Goal: Use online tool/utility: Utilize a website feature to perform a specific function

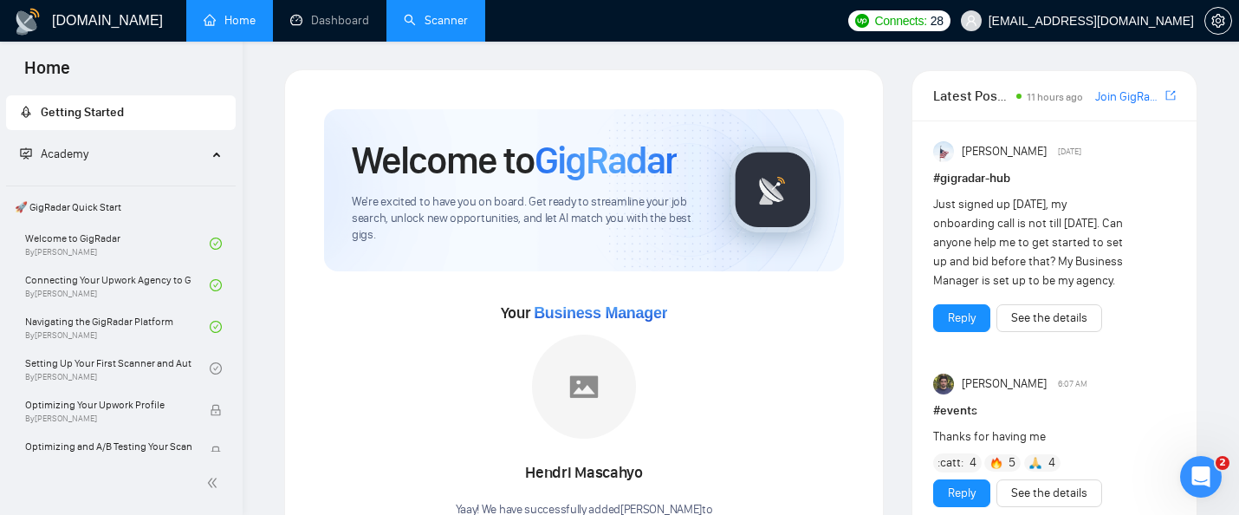
click at [446, 23] on link "Scanner" at bounding box center [436, 20] width 64 height 15
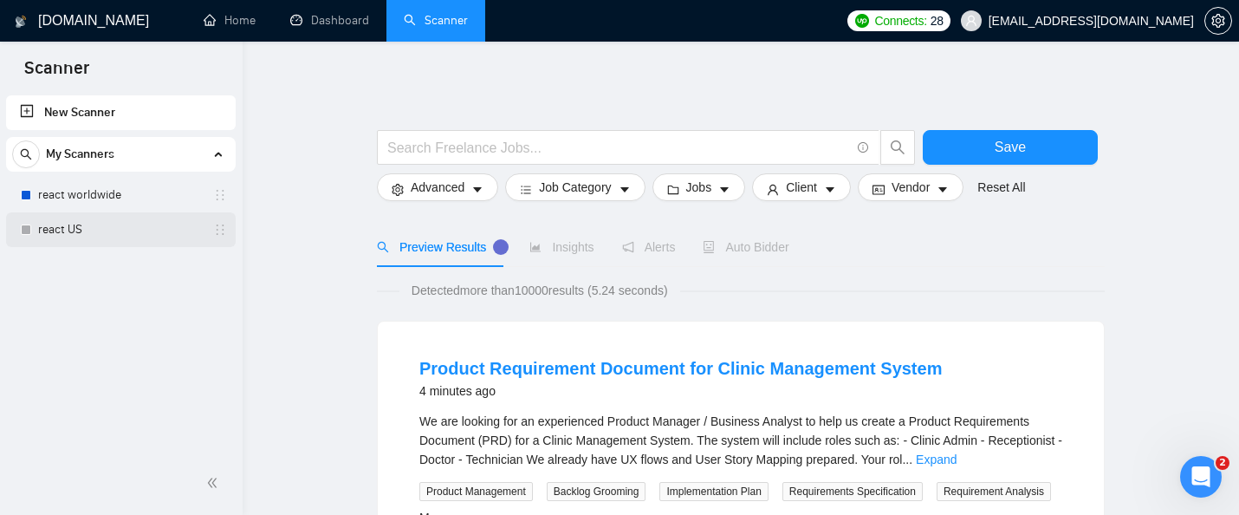
click at [81, 245] on link "react US" at bounding box center [120, 229] width 165 height 35
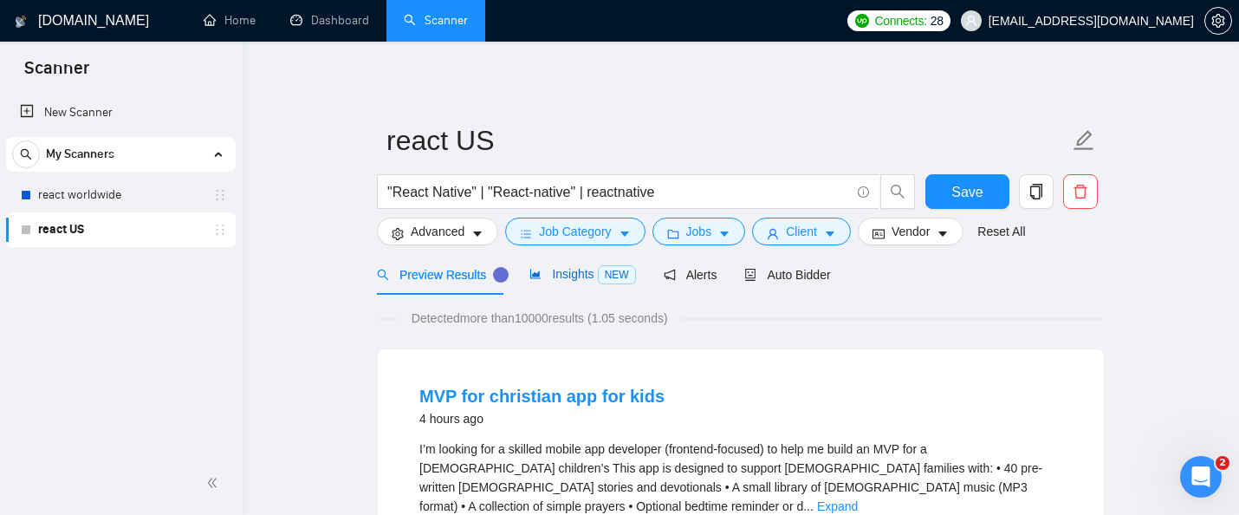
click at [575, 281] on span "Insights NEW" at bounding box center [583, 274] width 106 height 14
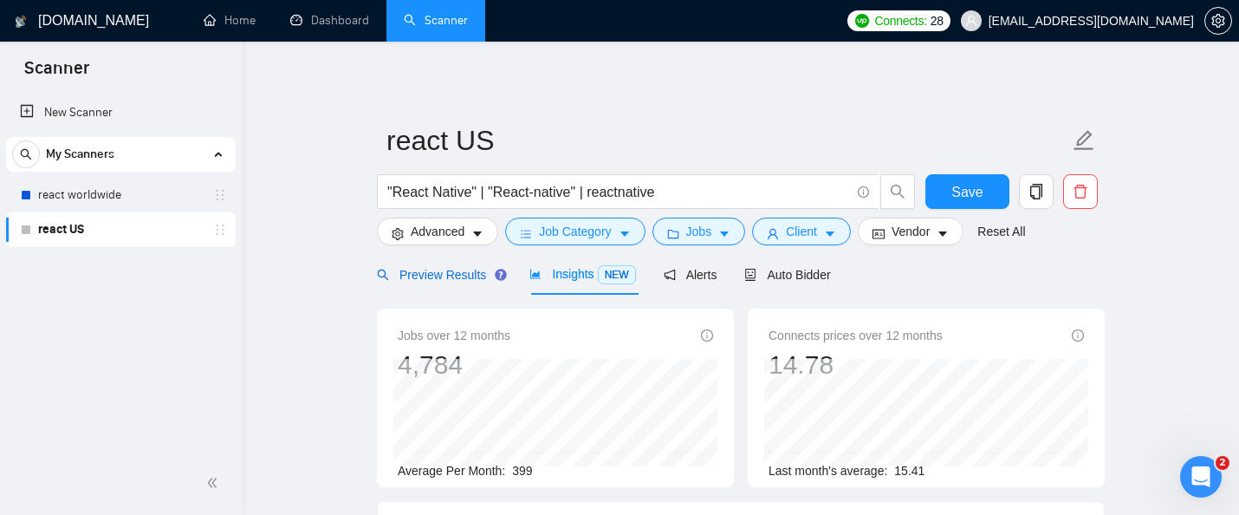
click at [473, 272] on span "Preview Results" at bounding box center [439, 275] width 125 height 14
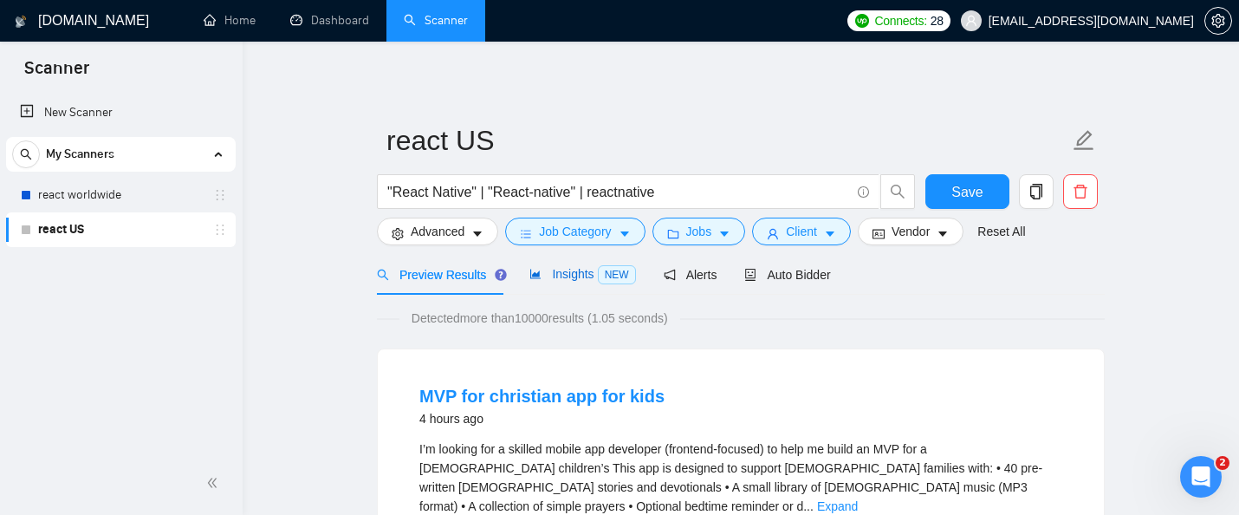
click at [586, 279] on span "Insights NEW" at bounding box center [583, 274] width 106 height 14
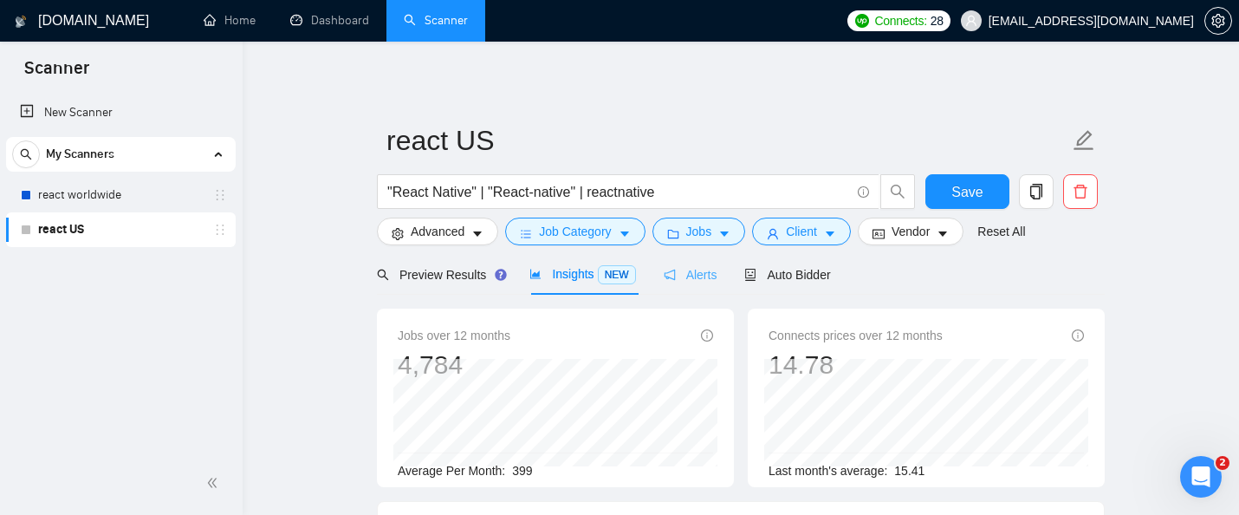
click at [695, 287] on div "Alerts" at bounding box center [691, 274] width 54 height 41
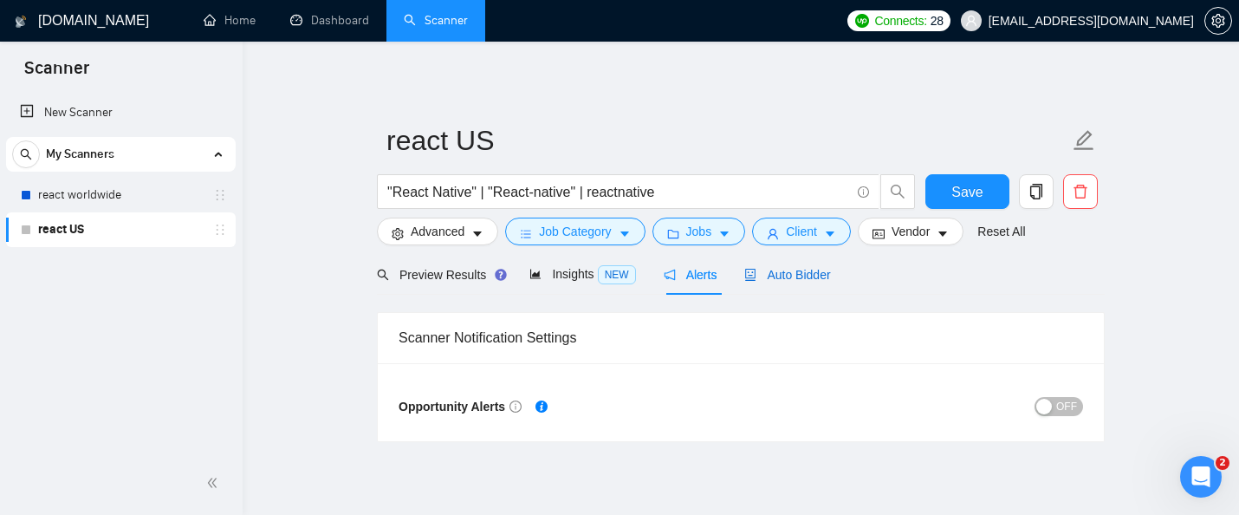
click at [797, 275] on span "Auto Bidder" at bounding box center [787, 275] width 86 height 14
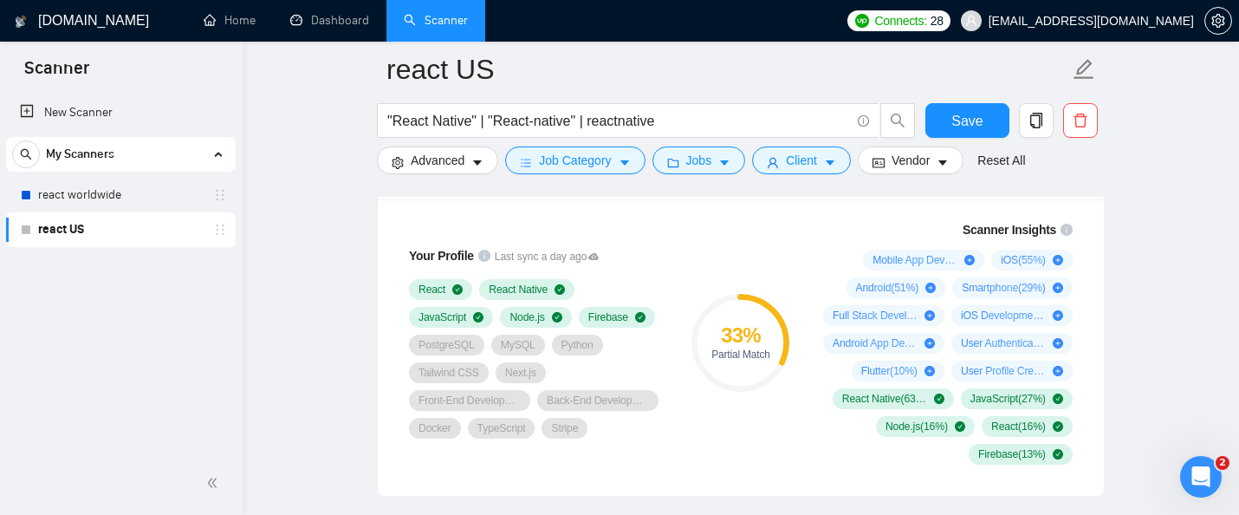
scroll to position [1241, 0]
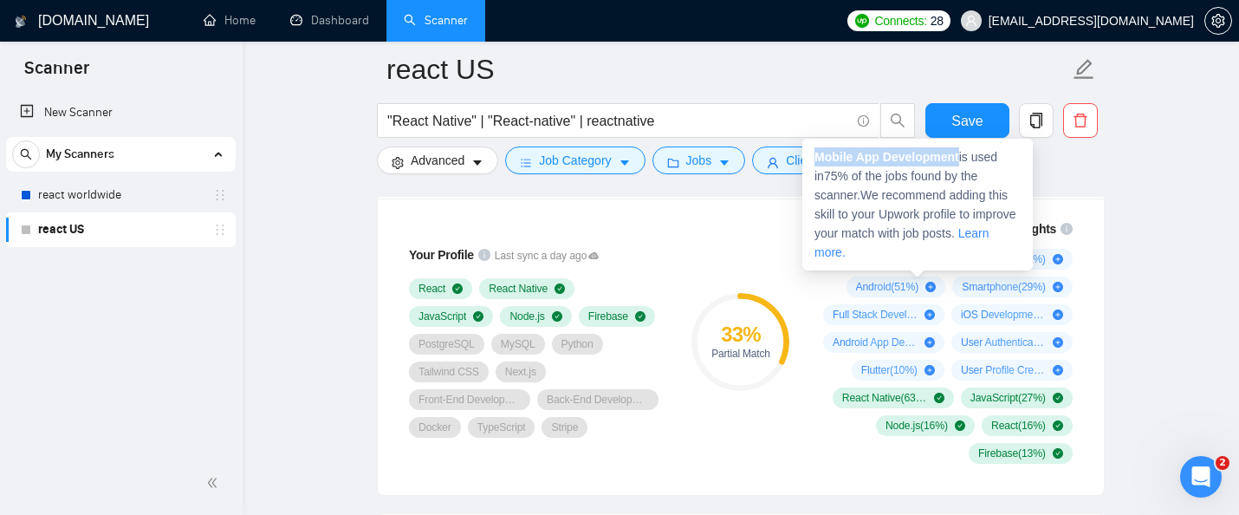
drag, startPoint x: 964, startPoint y: 159, endPoint x: 819, endPoint y: 157, distance: 144.7
click at [819, 157] on span "Mobile App Development is used in 75 % of the jobs found by the scanner. We rec…" at bounding box center [916, 204] width 202 height 109
copy strong "Mobile App Development"
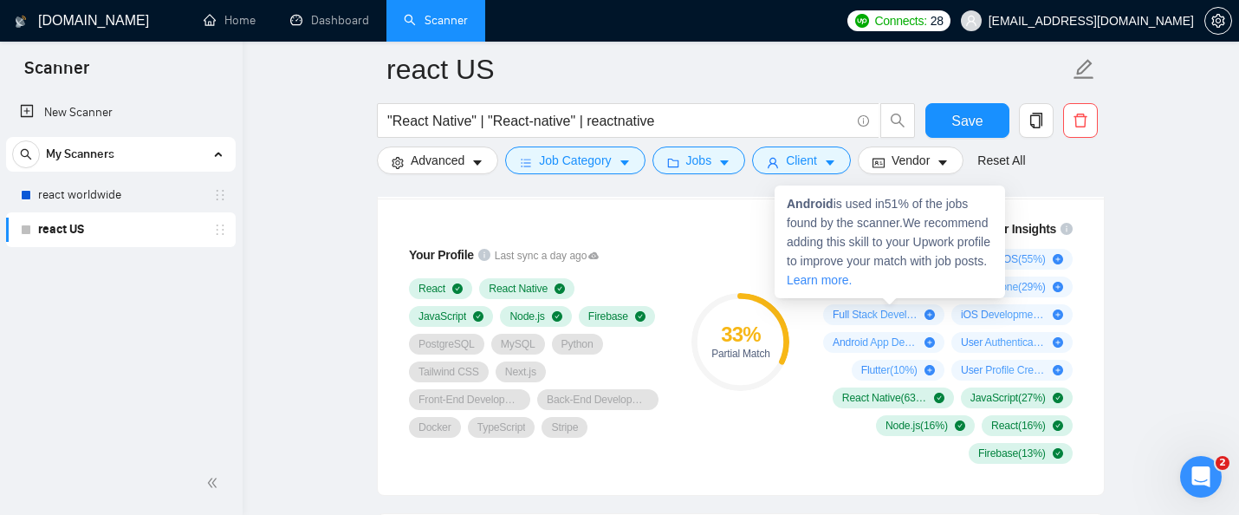
click at [929, 292] on icon "plus-circle" at bounding box center [931, 287] width 10 height 10
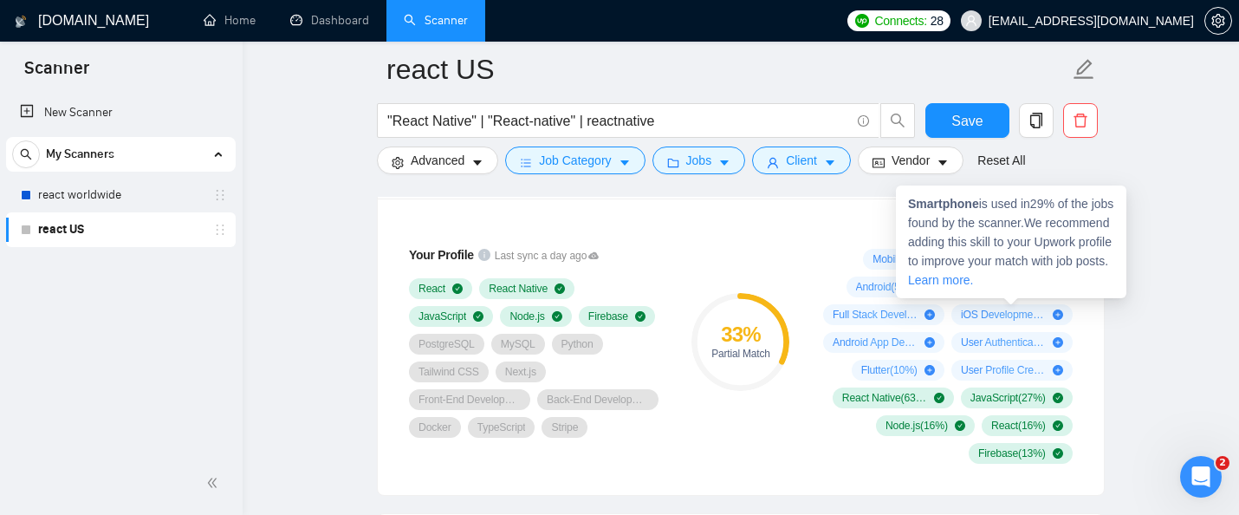
click at [1013, 294] on span "Smartphone ( 29 %)" at bounding box center [1003, 287] width 83 height 14
click at [957, 205] on strong "Smartphone" at bounding box center [943, 204] width 71 height 14
copy strong "Smartphone"
click at [957, 205] on strong "Smartphone" at bounding box center [943, 204] width 71 height 14
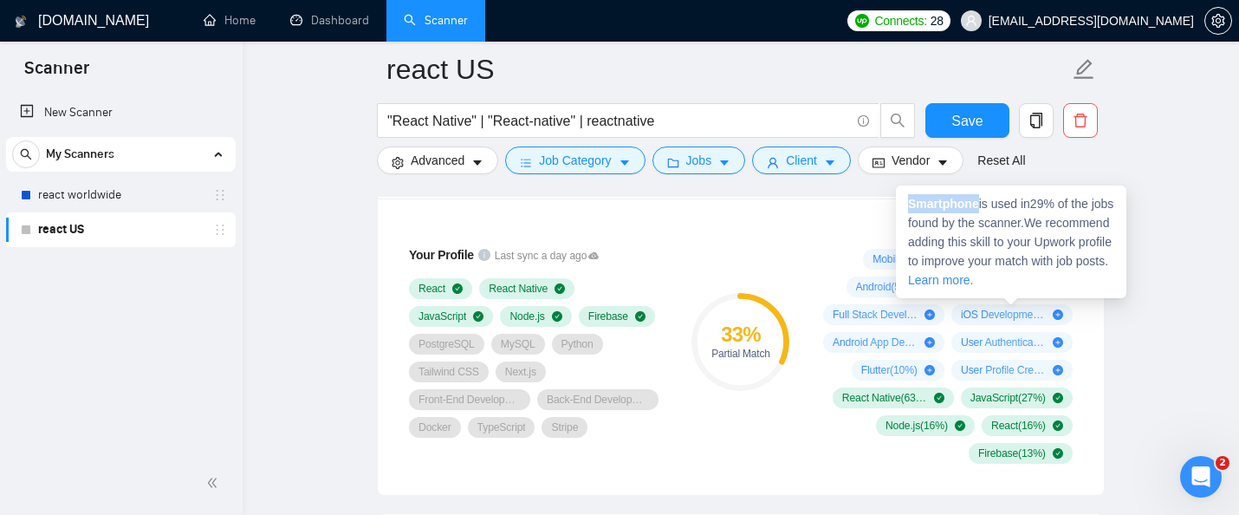
click at [957, 205] on strong "Smartphone" at bounding box center [943, 204] width 71 height 14
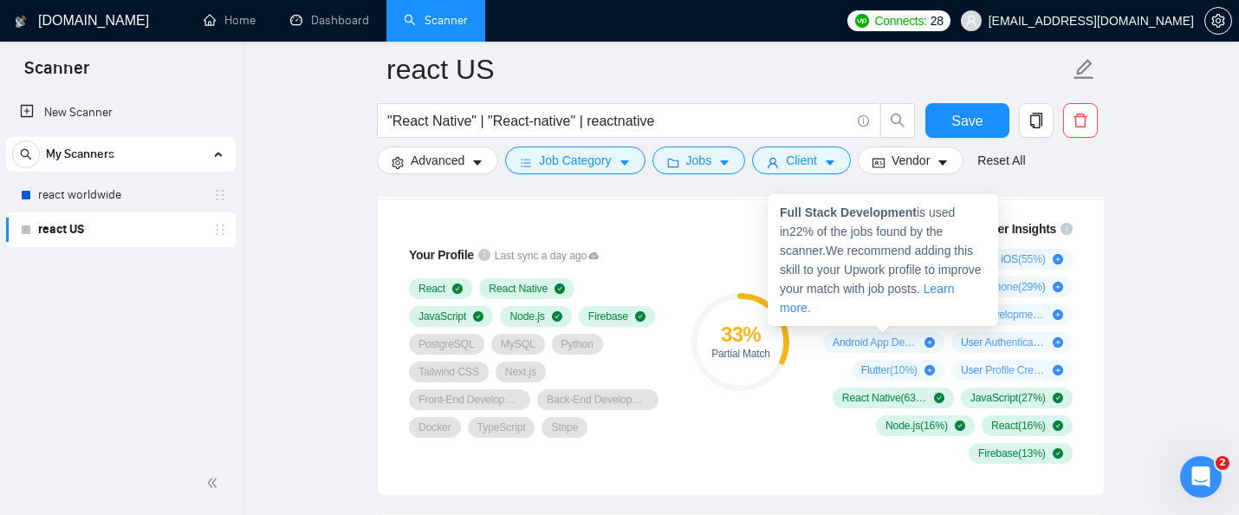
click at [884, 322] on span "Full Stack Development ( 22 %)" at bounding box center [875, 315] width 85 height 14
click at [851, 322] on span "Full Stack Development ( 22 %)" at bounding box center [875, 315] width 85 height 14
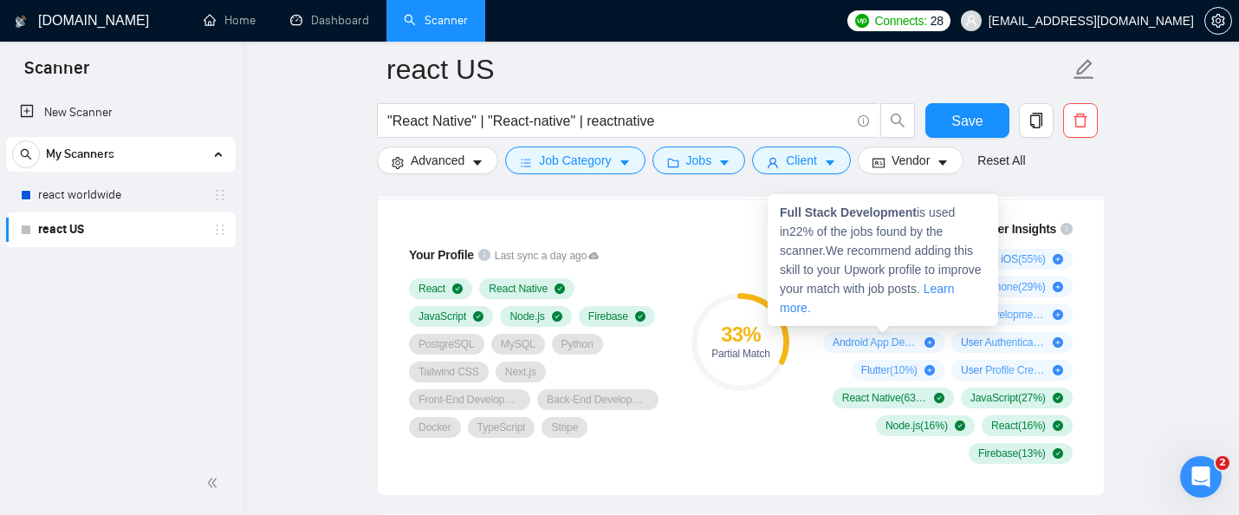
click at [868, 216] on strong "Full Stack Development" at bounding box center [848, 212] width 137 height 14
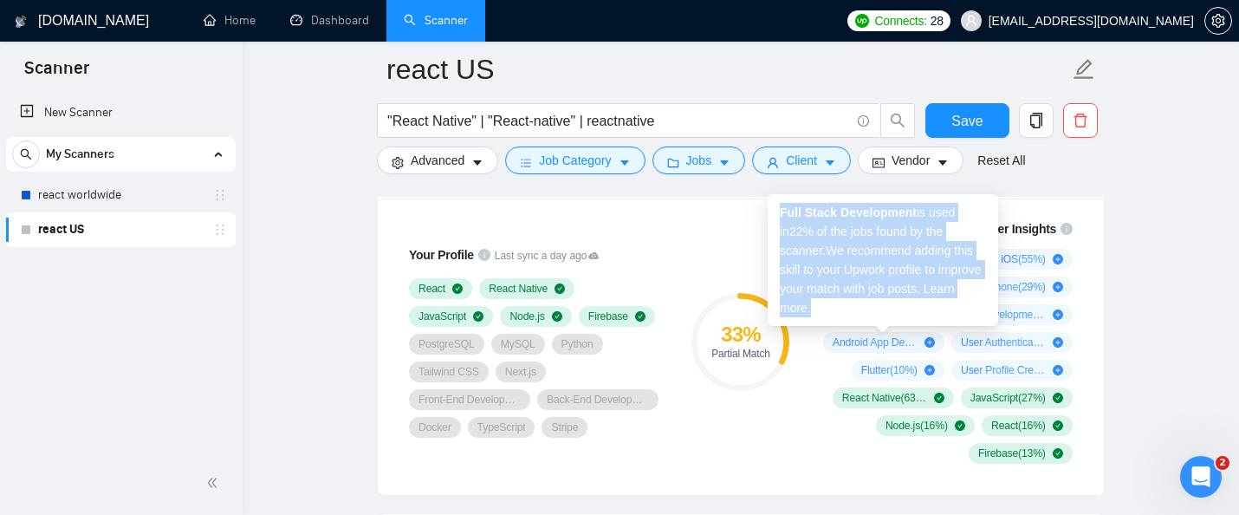
click at [868, 216] on strong "Full Stack Development" at bounding box center [848, 212] width 137 height 14
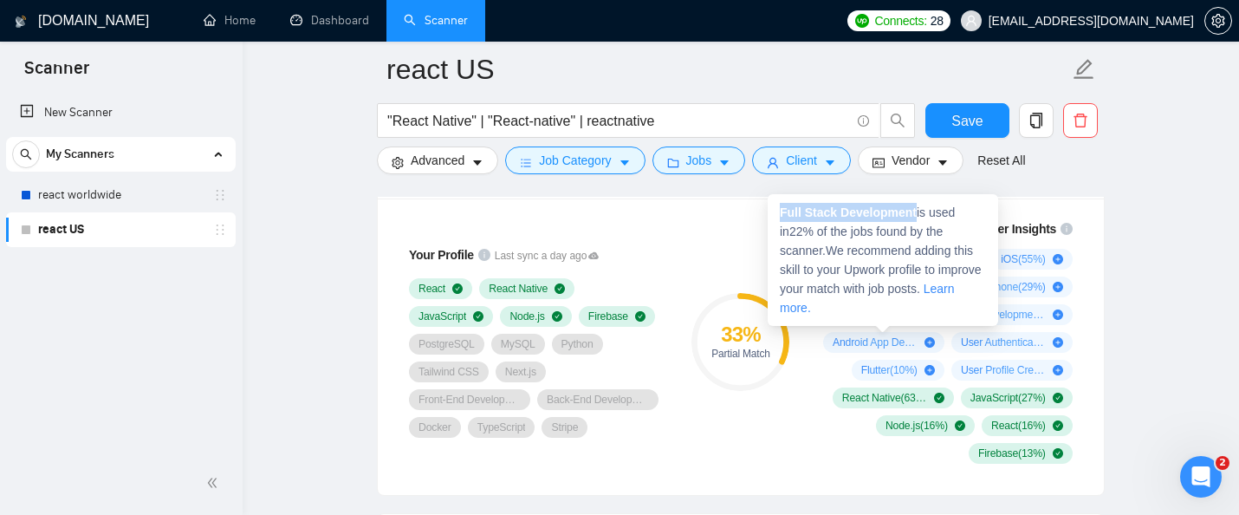
drag, startPoint x: 921, startPoint y: 211, endPoint x: 777, endPoint y: 211, distance: 144.7
click at [777, 211] on div "Full Stack Development is used in 22 % of the jobs found by the scanner. We rec…" at bounding box center [883, 260] width 231 height 132
copy strong "Full Stack Development"
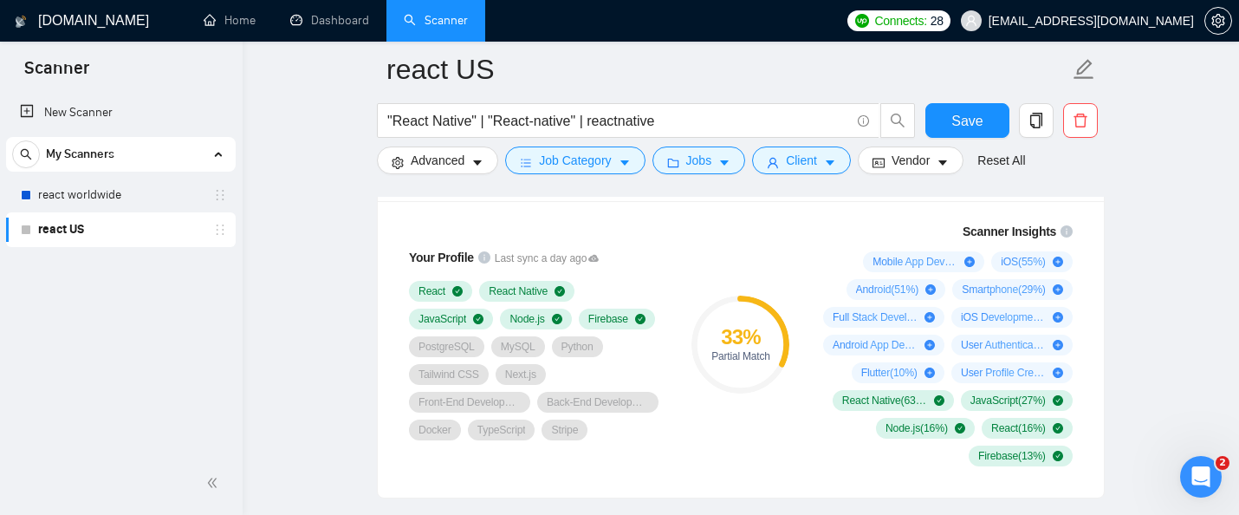
scroll to position [1240, 0]
click at [1062, 236] on icon "info-circle" at bounding box center [1067, 230] width 12 height 12
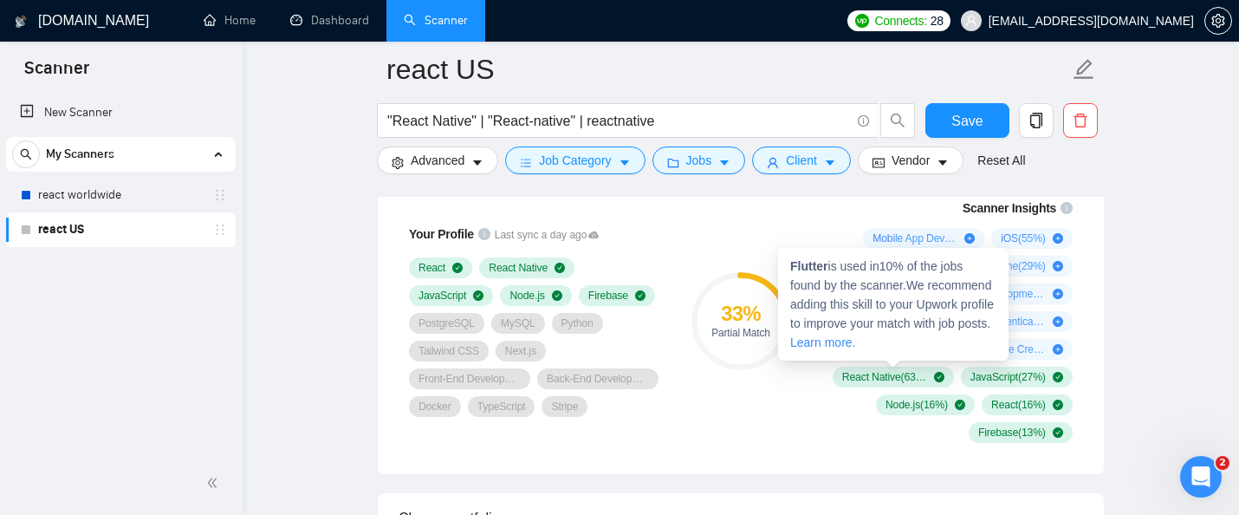
scroll to position [1257, 0]
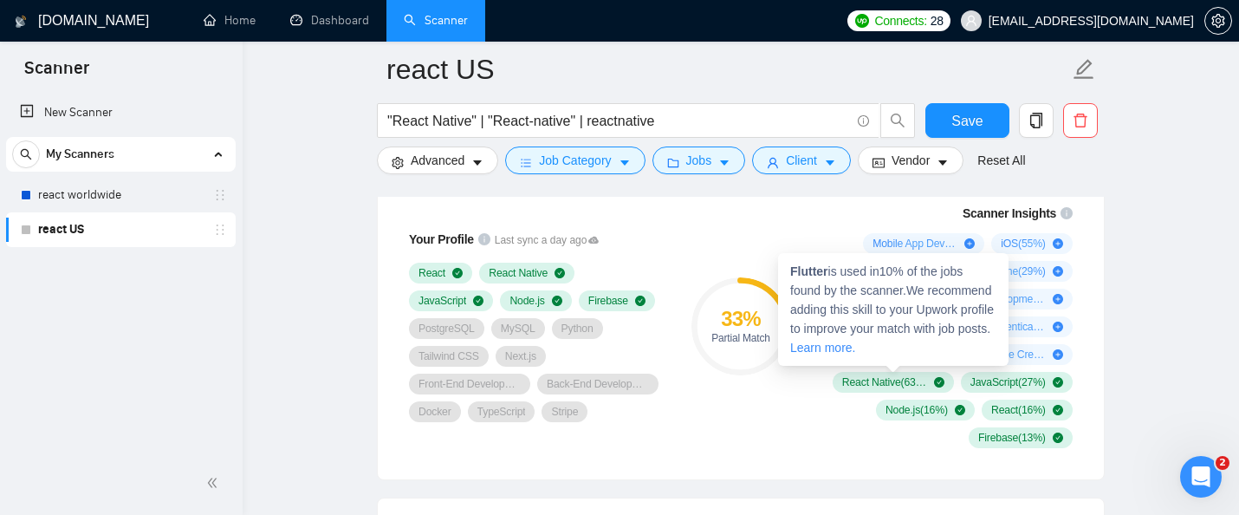
click at [867, 361] on span "Flutter ( 10 %)" at bounding box center [889, 355] width 56 height 14
click at [807, 272] on strong "Flutter" at bounding box center [809, 271] width 38 height 14
copy strong "Flutter"
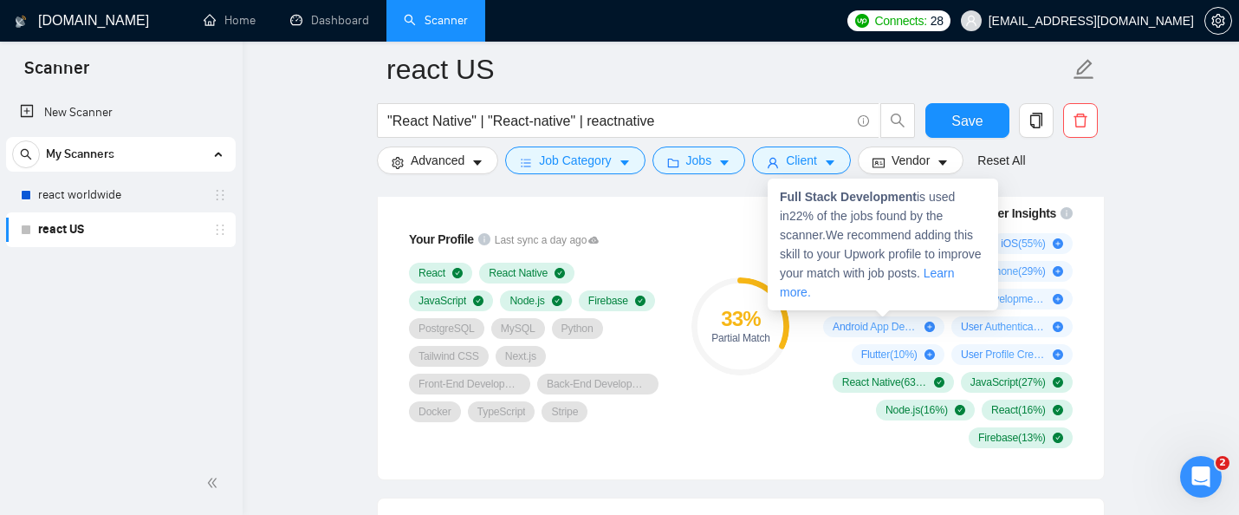
click at [807, 289] on link "Learn more." at bounding box center [867, 282] width 175 height 33
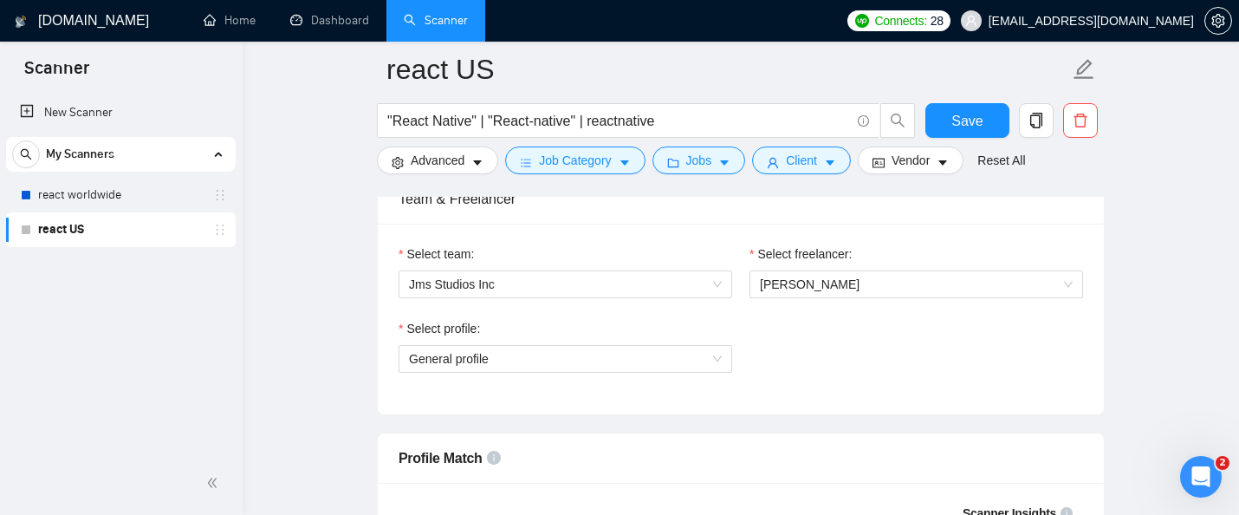
scroll to position [935, 0]
